Goal: Transaction & Acquisition: Subscribe to service/newsletter

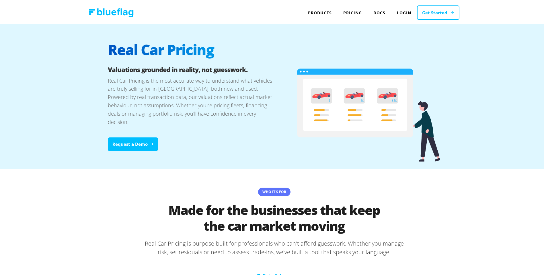
click at [438, 12] on link "Get Started" at bounding box center [438, 11] width 42 height 15
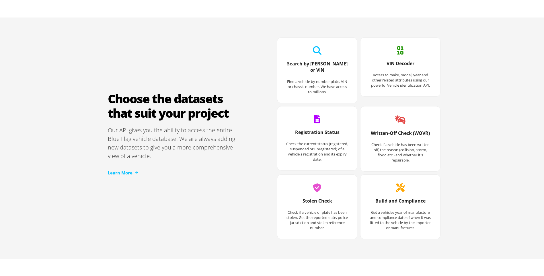
scroll to position [726, 0]
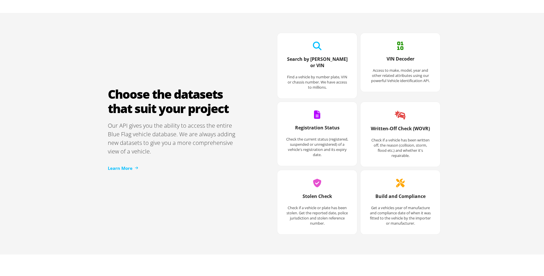
click at [315, 109] on icon at bounding box center [317, 113] width 6 height 8
click at [405, 105] on div "Written-Off Check (WOVR) Check if a vehicle has been written off, the reason (c…" at bounding box center [401, 133] width 80 height 65
click at [392, 124] on h3 "Written-Off Check (WOVR)" at bounding box center [400, 130] width 63 height 12
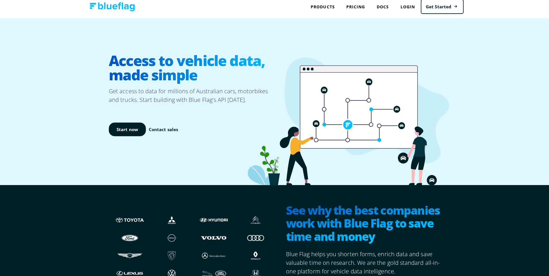
scroll to position [0, 0]
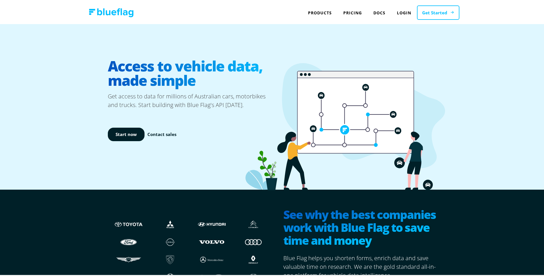
click at [429, 13] on link "Get Started" at bounding box center [438, 11] width 42 height 15
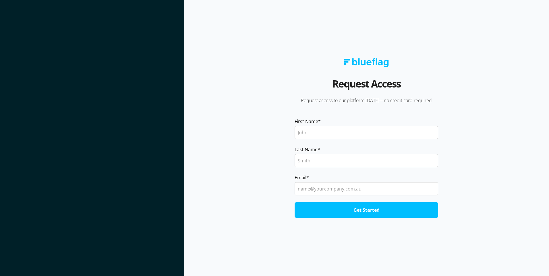
click at [309, 134] on input "First Name *" at bounding box center [365, 132] width 143 height 13
type input "Adrian"
type input "Machayekhy"
type input "adrimation@gmail.com"
click at [375, 209] on input "Get Started" at bounding box center [365, 209] width 143 height 15
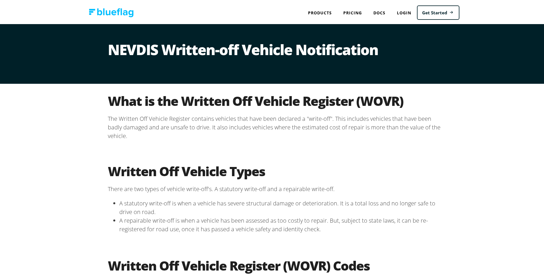
click at [245, 42] on h1 "NEVDIS Written-off Vehicle Notification" at bounding box center [274, 52] width 333 height 23
click at [248, 105] on h2 "What is the Written Off Vehicle Register (WOVR)" at bounding box center [274, 100] width 333 height 16
